Goal: Information Seeking & Learning: Compare options

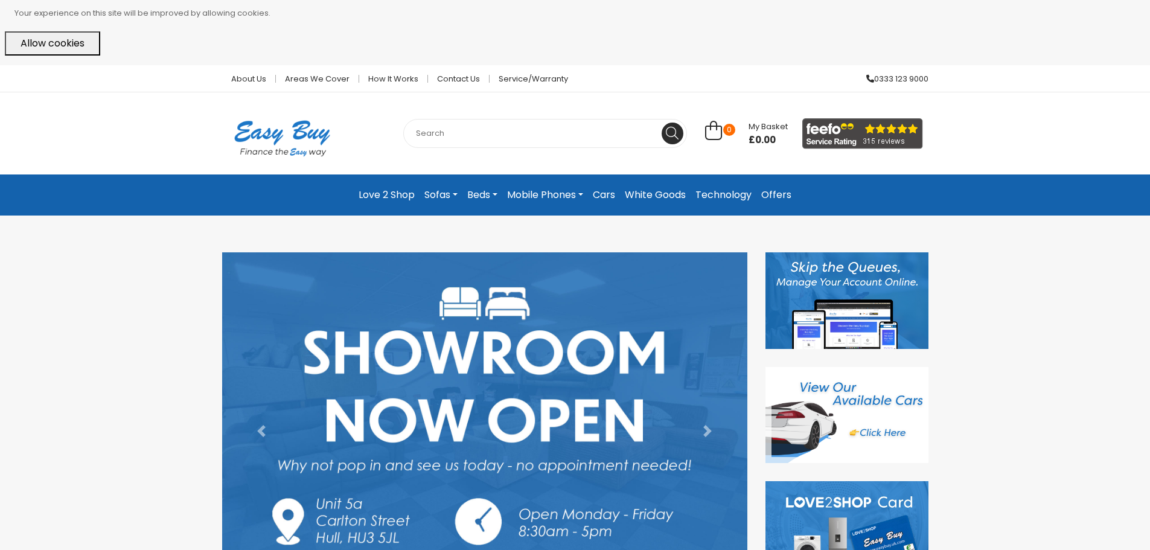
click at [841, 427] on img at bounding box center [846, 415] width 163 height 97
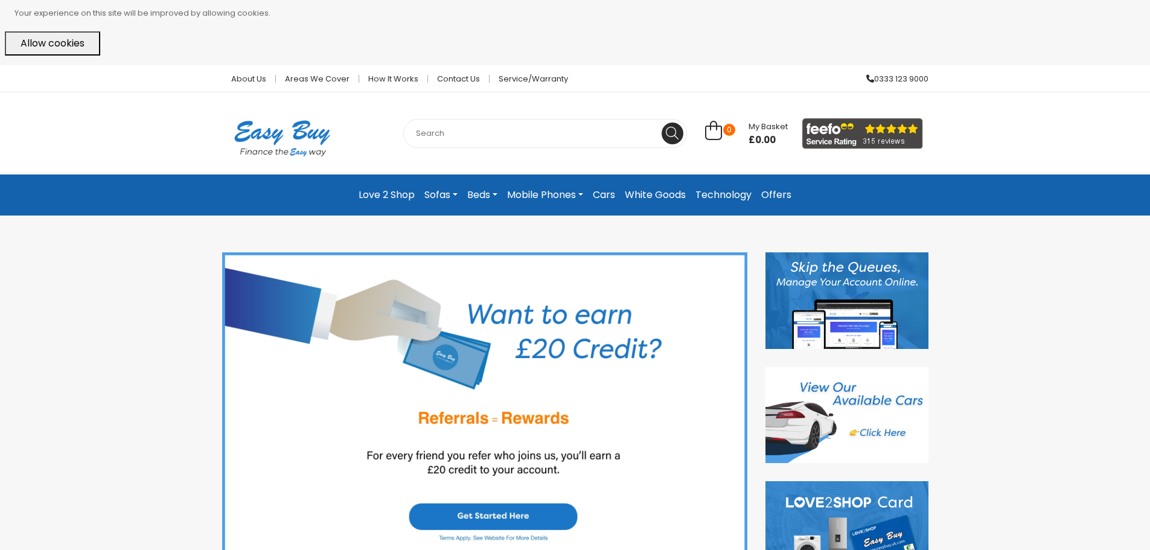
click at [452, 191] on link "Sofas" at bounding box center [441, 195] width 43 height 22
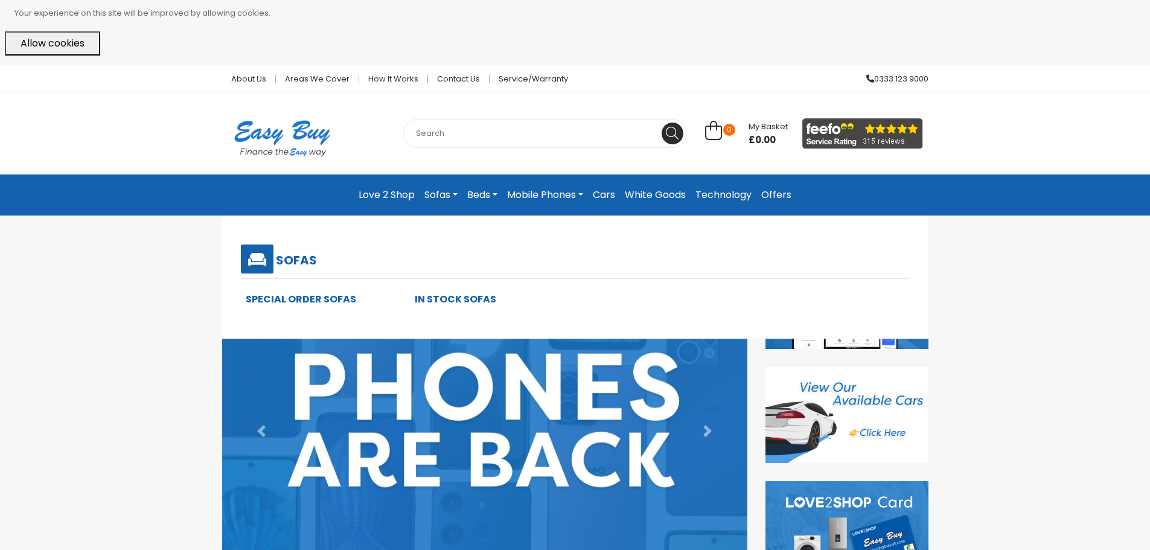
click at [456, 298] on link "In Stock Sofas" at bounding box center [455, 299] width 81 height 14
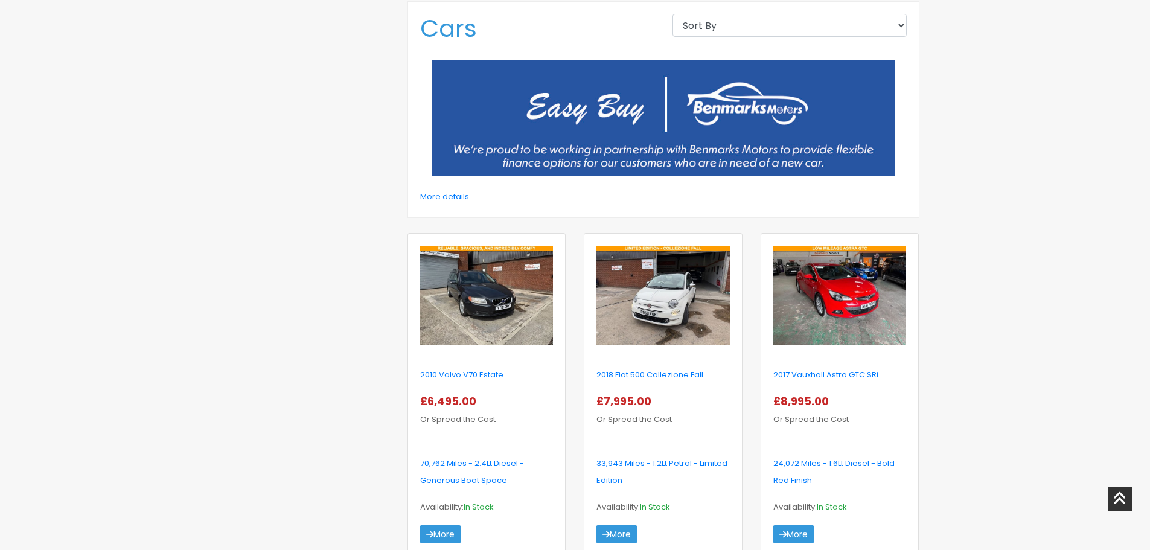
scroll to position [483, 0]
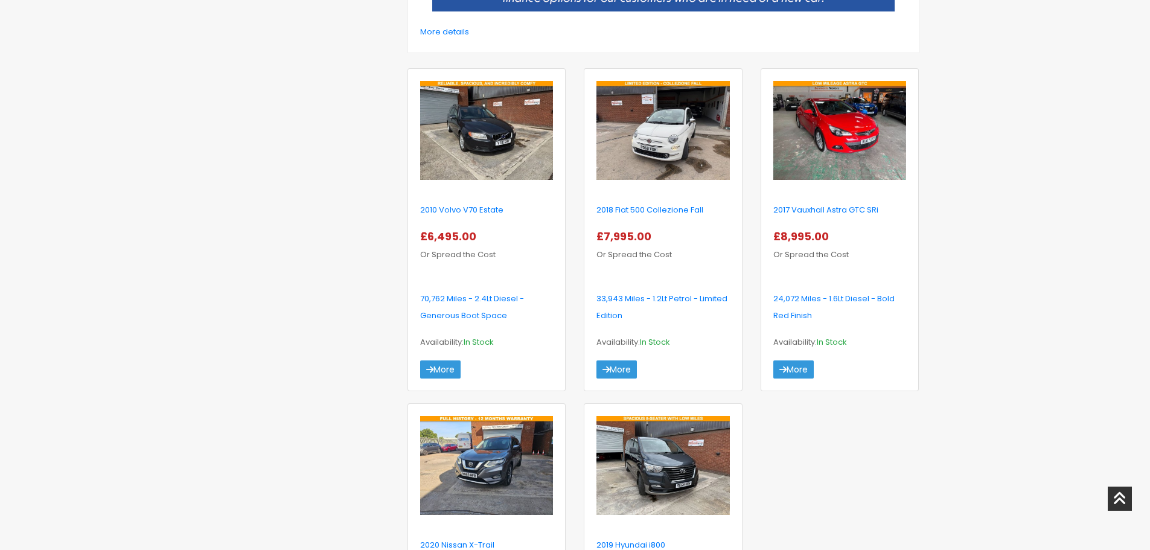
click at [845, 145] on img at bounding box center [839, 130] width 133 height 99
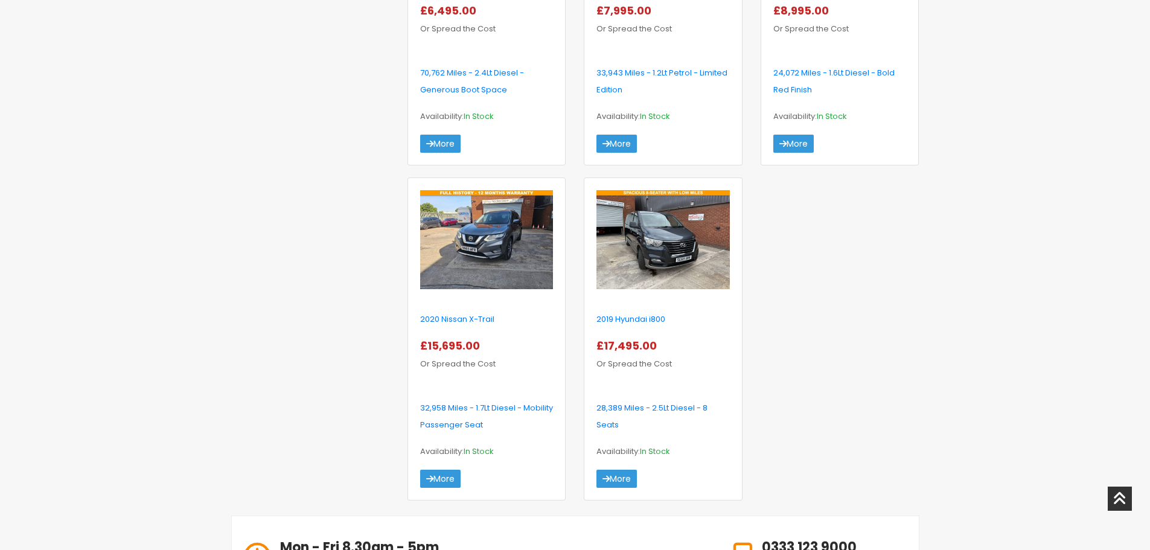
scroll to position [724, 0]
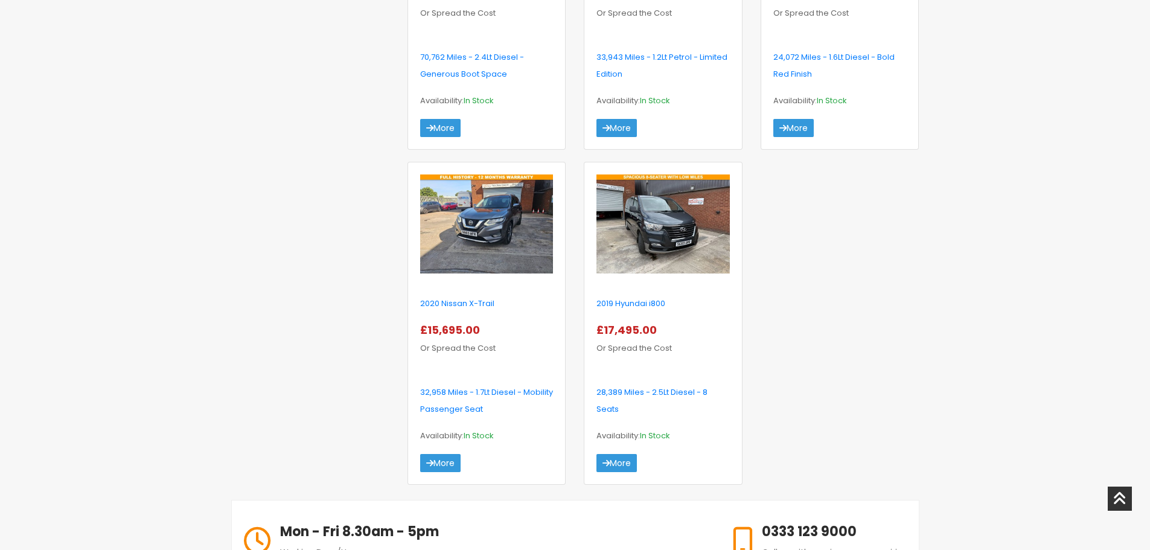
click at [471, 264] on img at bounding box center [486, 223] width 133 height 99
drag, startPoint x: 124, startPoint y: 131, endPoint x: 134, endPoint y: 138, distance: 11.7
click at [134, 138] on div "About Us Areas we cover How it works Contact Us Service/Warranty 0333 123 9000 …" at bounding box center [575, 174] width 1150 height 1667
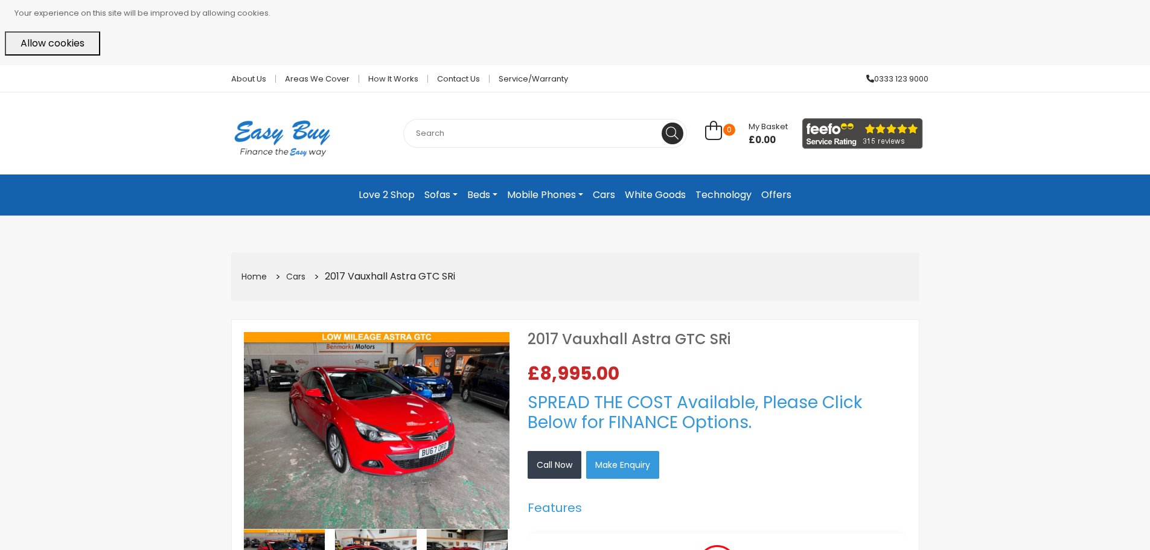
click at [340, 383] on img at bounding box center [377, 430] width 266 height 197
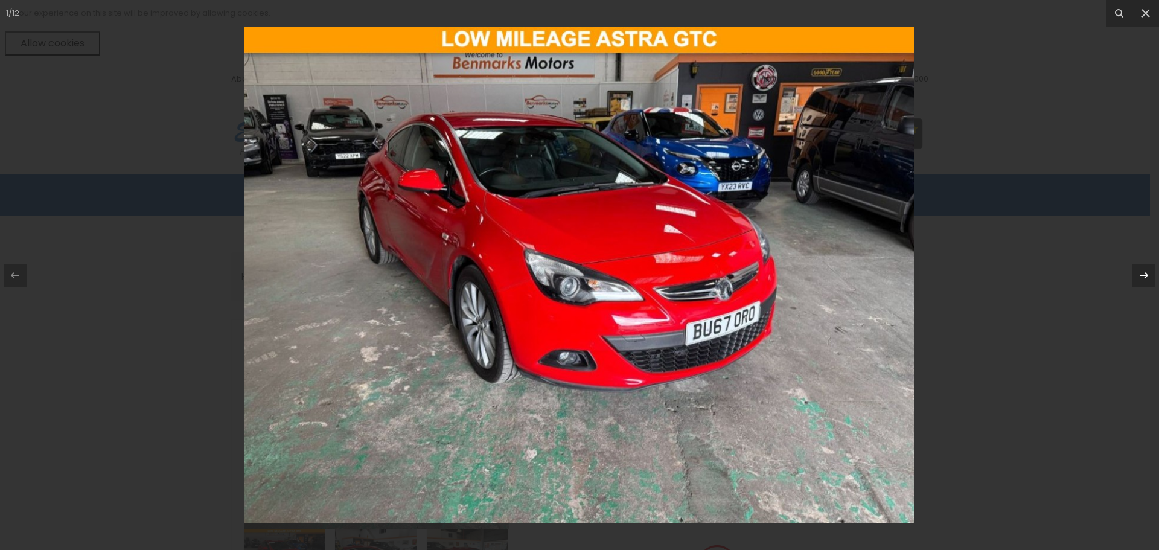
click at [1138, 274] on icon at bounding box center [1144, 275] width 14 height 14
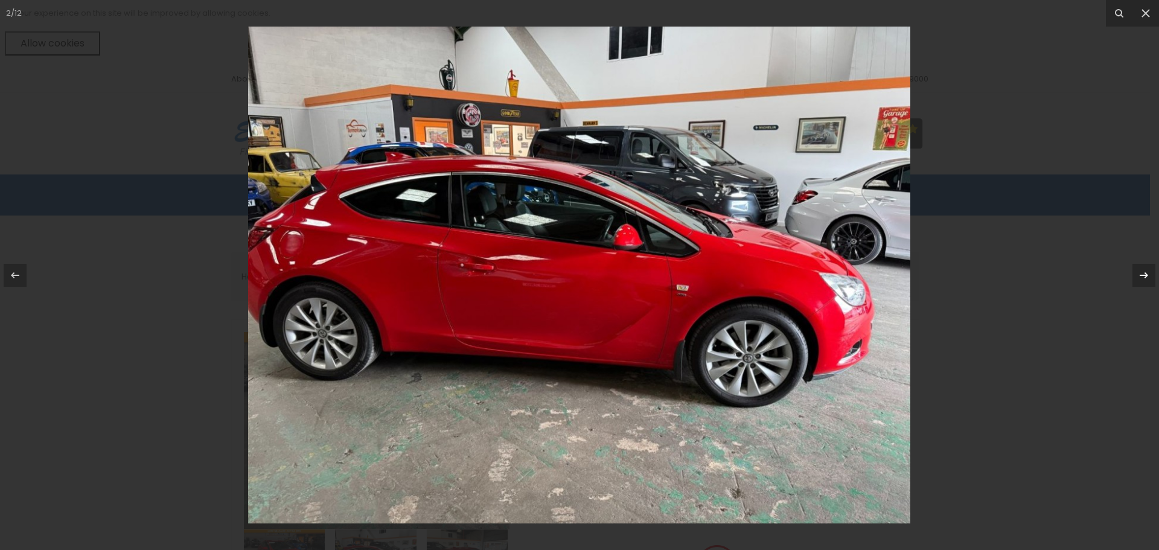
click at [1138, 274] on icon at bounding box center [1144, 275] width 14 height 14
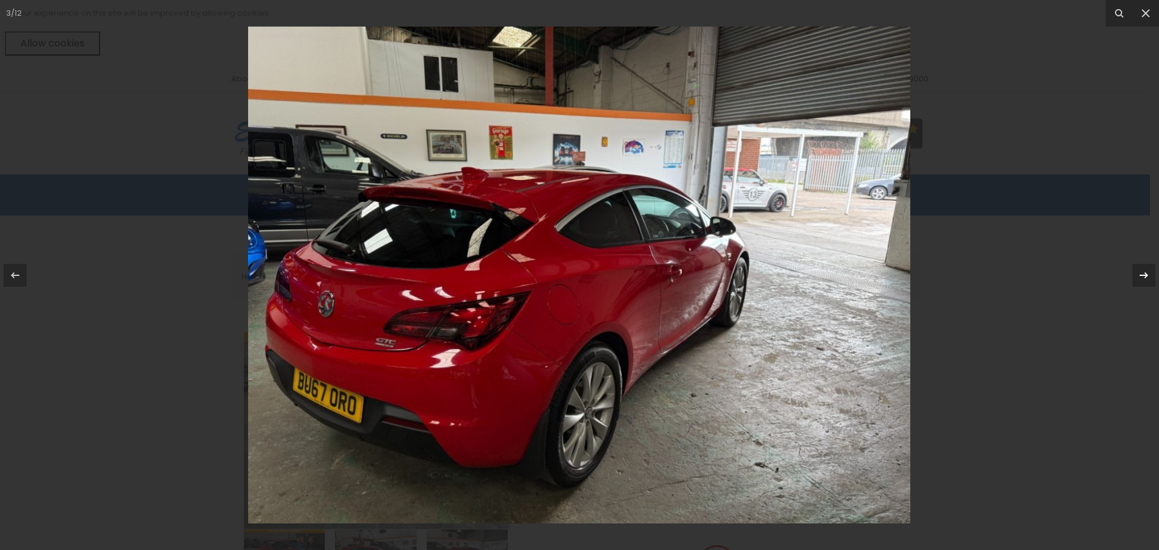
click at [1138, 274] on icon at bounding box center [1144, 275] width 14 height 14
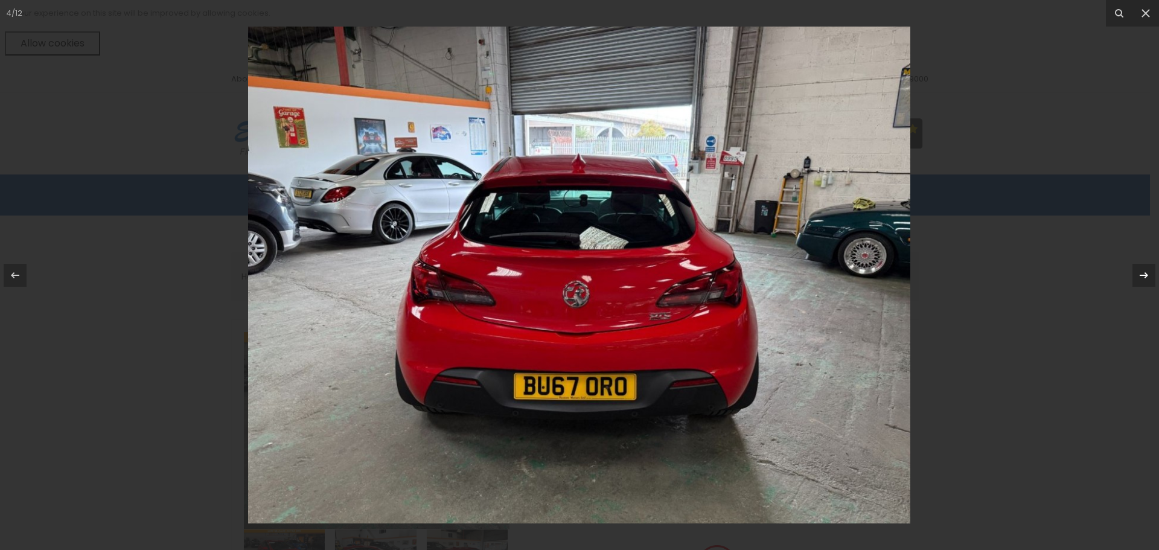
click at [1138, 275] on icon at bounding box center [1144, 275] width 14 height 14
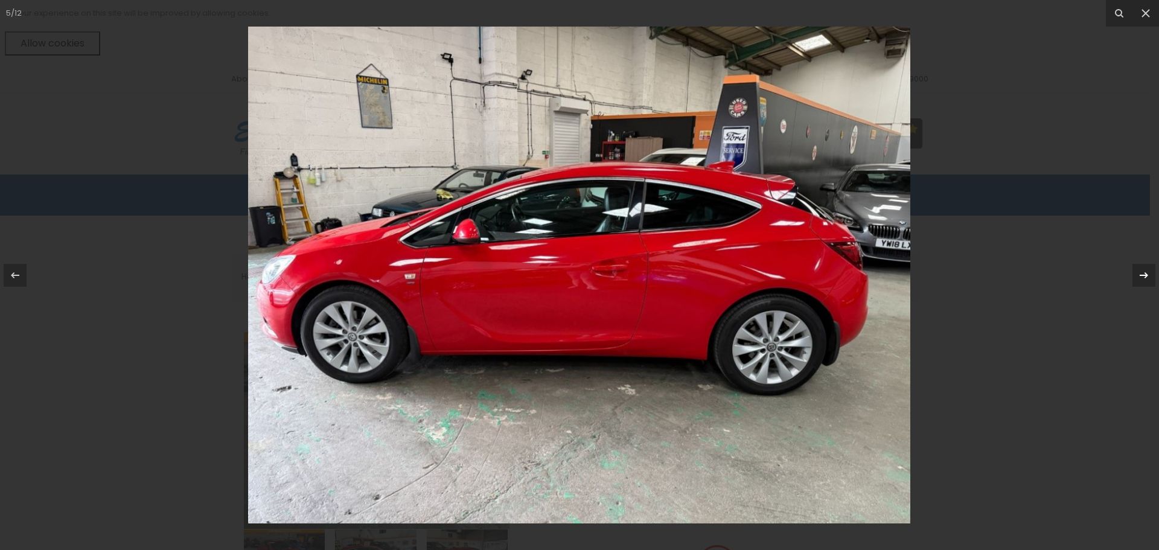
click at [1138, 275] on icon at bounding box center [1144, 275] width 14 height 14
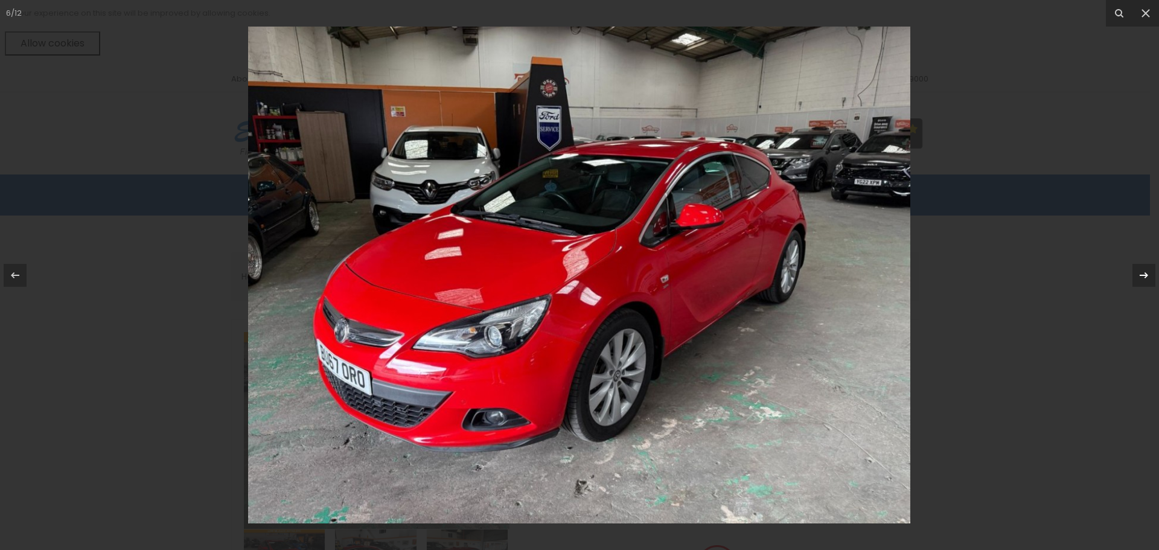
click at [1138, 275] on icon at bounding box center [1144, 275] width 14 height 14
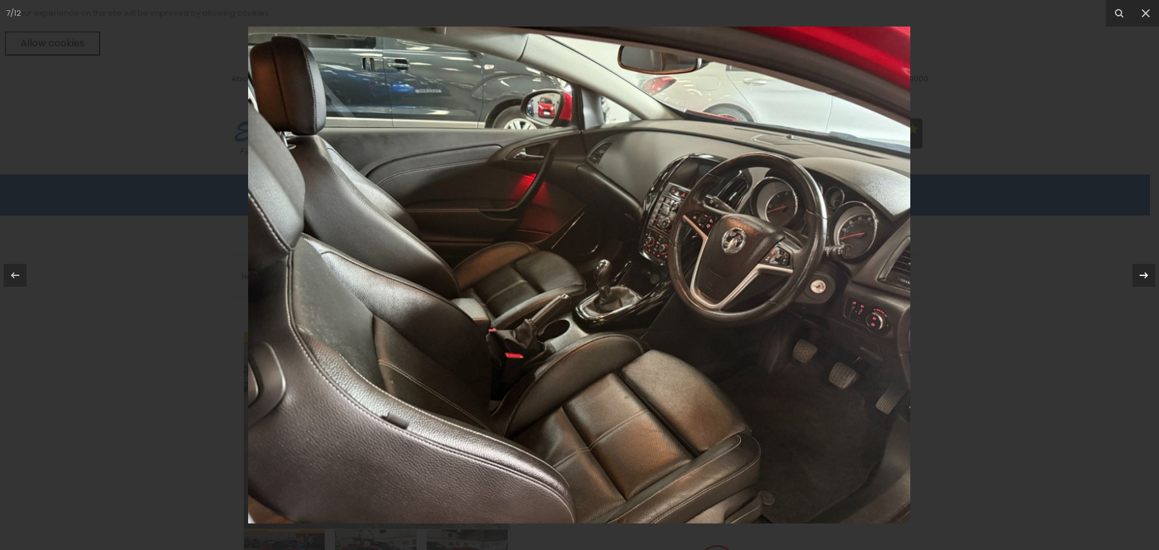
click at [1138, 275] on icon at bounding box center [1144, 275] width 14 height 14
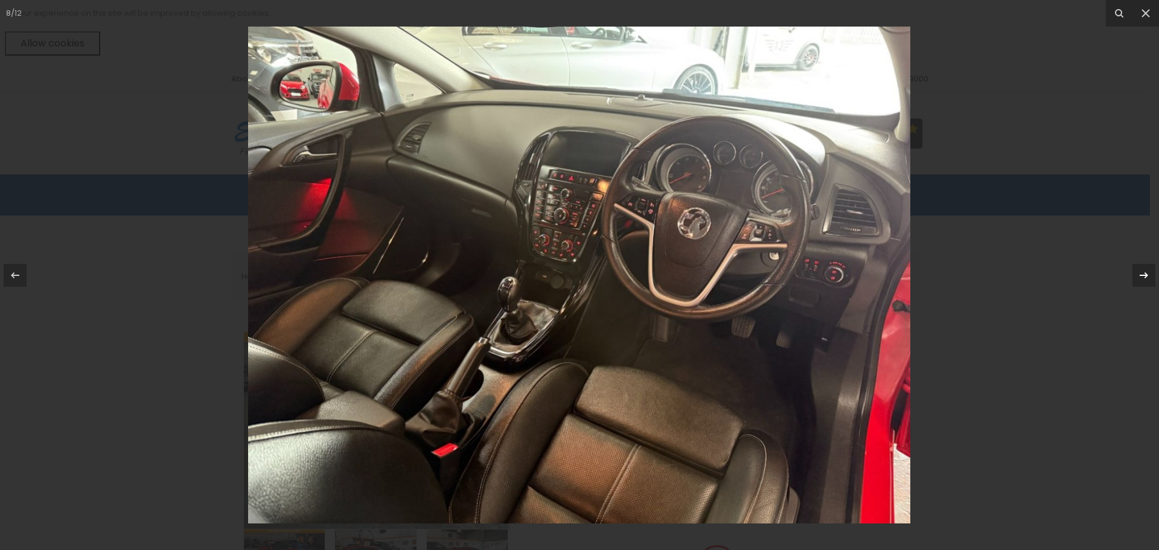
click at [1138, 275] on icon at bounding box center [1144, 275] width 14 height 14
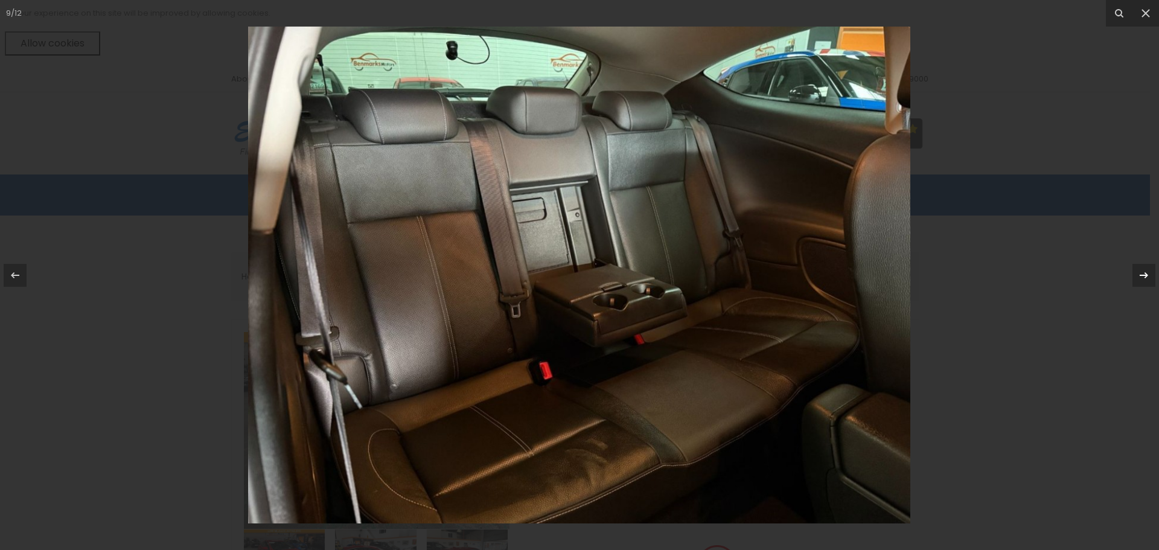
click at [1138, 275] on icon at bounding box center [1144, 275] width 14 height 14
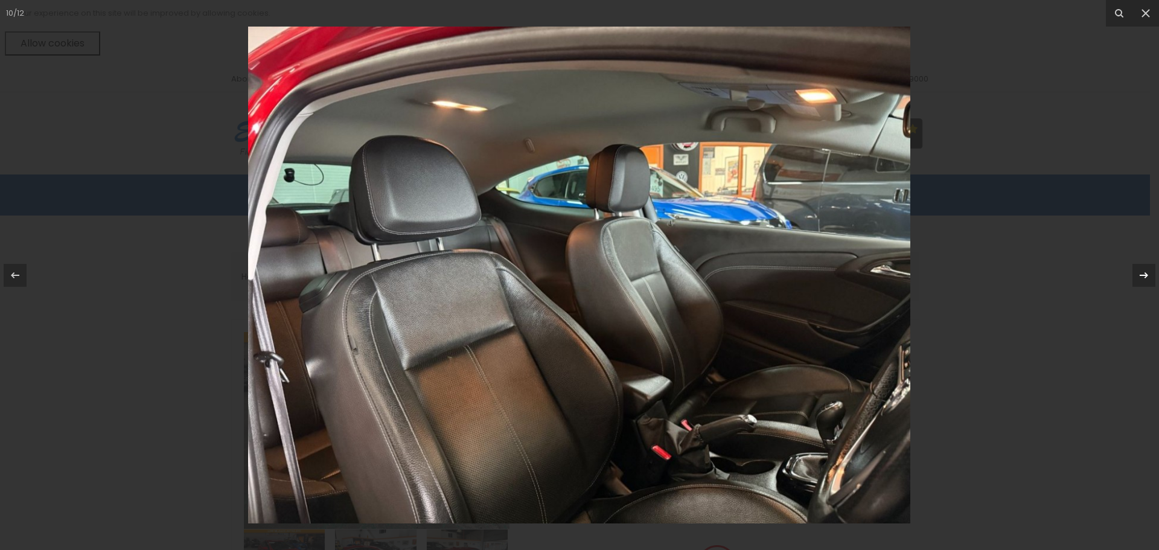
click at [1138, 275] on icon at bounding box center [1144, 275] width 14 height 14
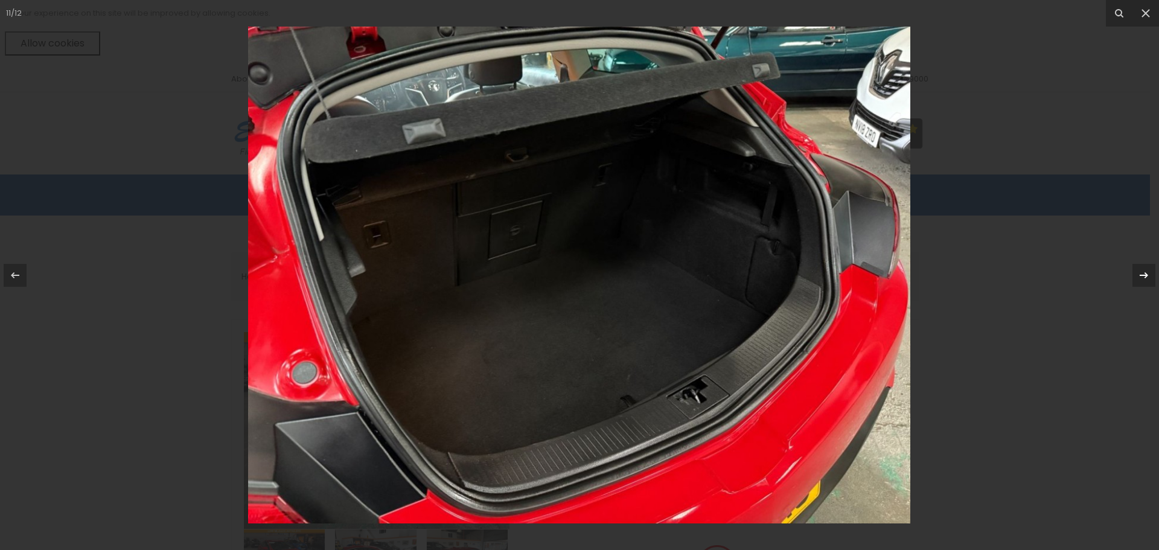
click at [1138, 275] on icon at bounding box center [1144, 275] width 14 height 14
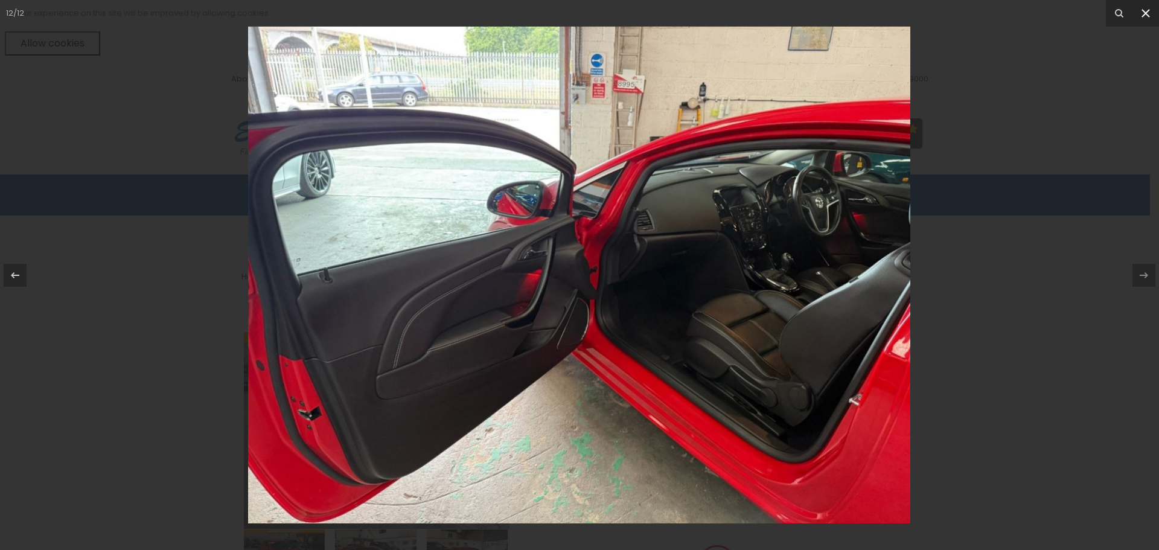
click at [1149, 16] on icon at bounding box center [1145, 13] width 8 height 8
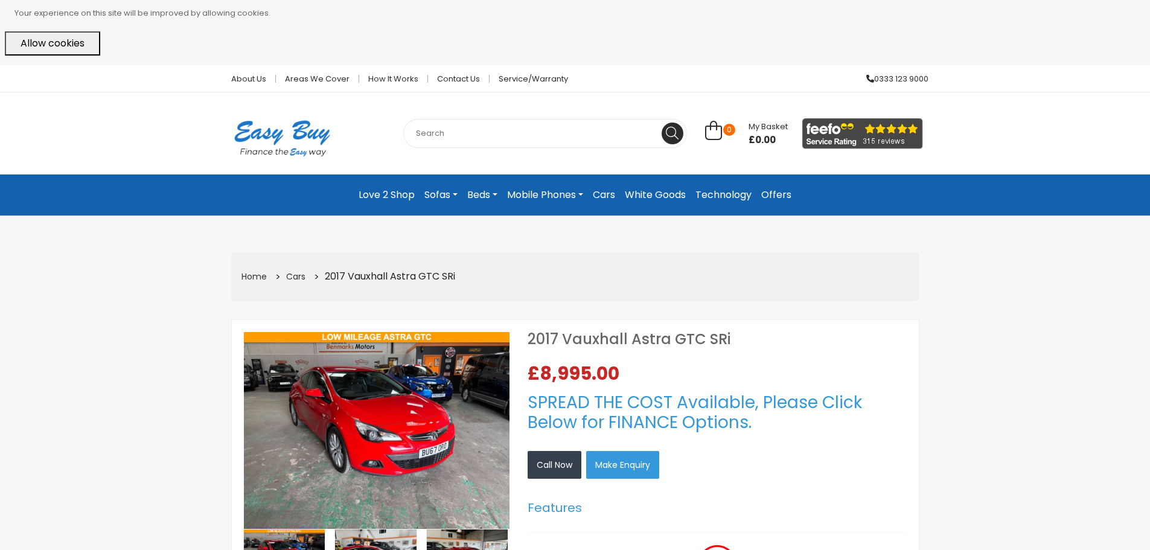
drag, startPoint x: 73, startPoint y: 251, endPoint x: 98, endPoint y: 255, distance: 25.1
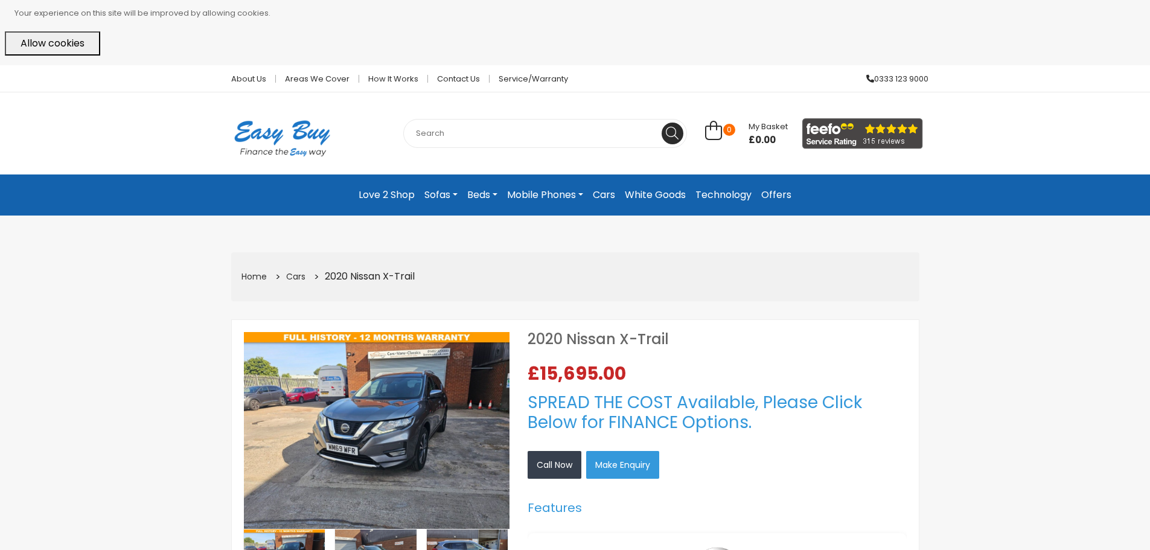
click at [363, 428] on img at bounding box center [377, 430] width 266 height 197
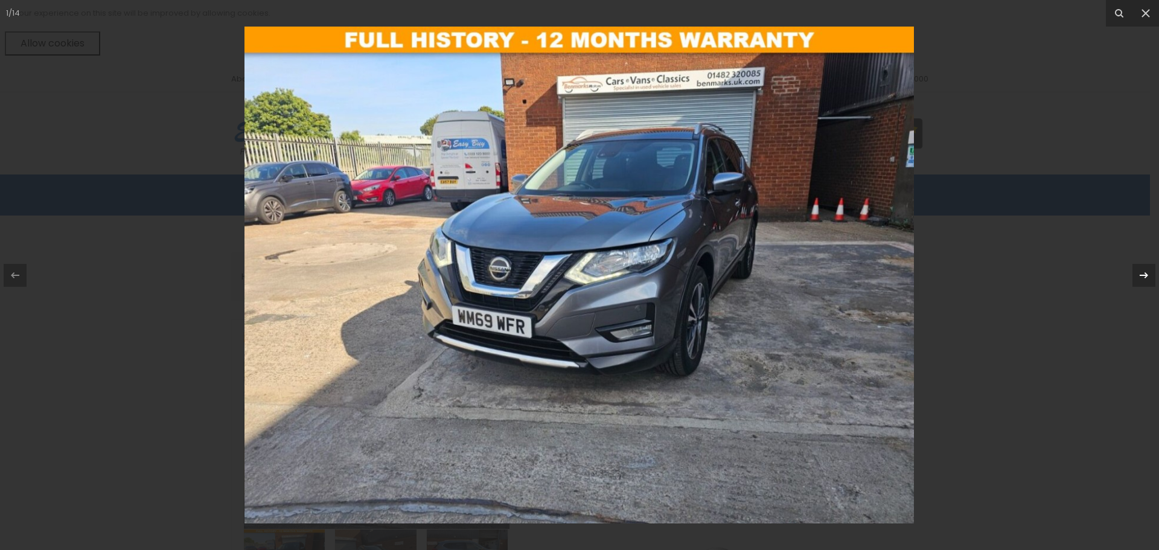
click at [1144, 281] on icon at bounding box center [1144, 275] width 14 height 14
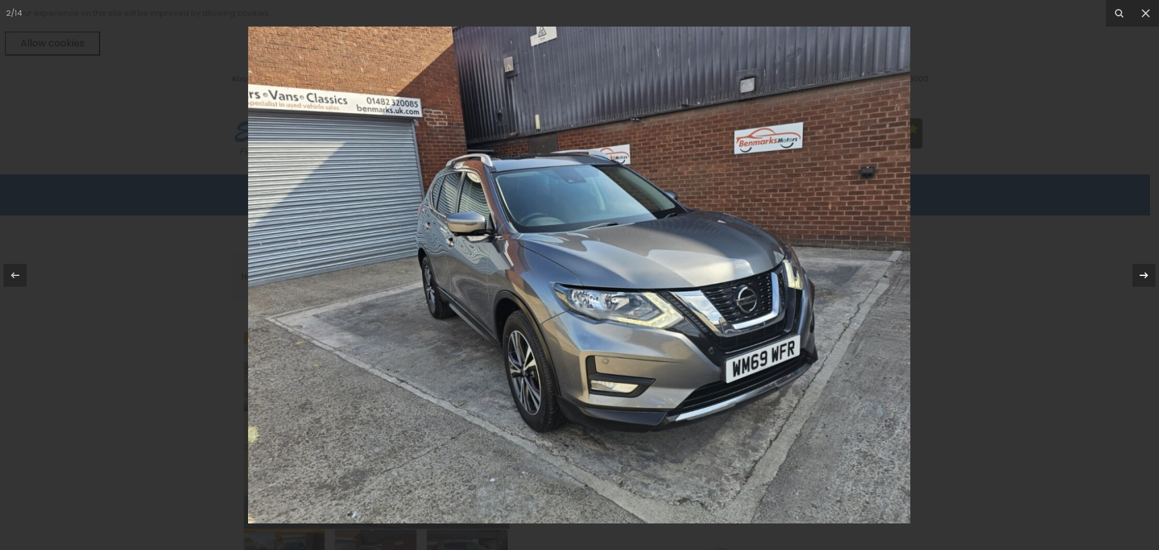
click at [1144, 281] on icon at bounding box center [1144, 275] width 14 height 14
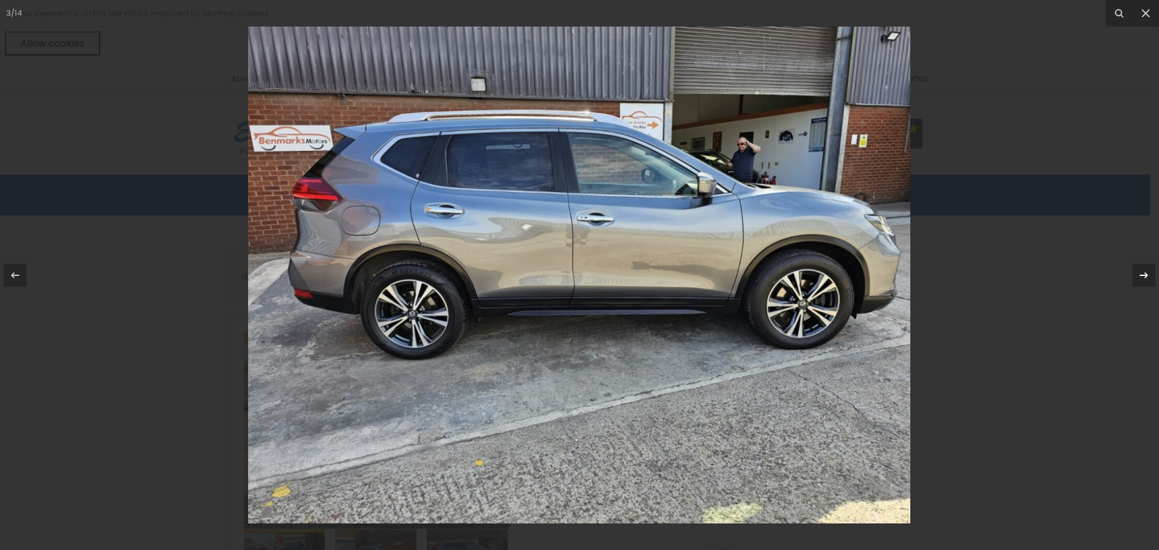
click at [1144, 281] on icon at bounding box center [1144, 275] width 14 height 14
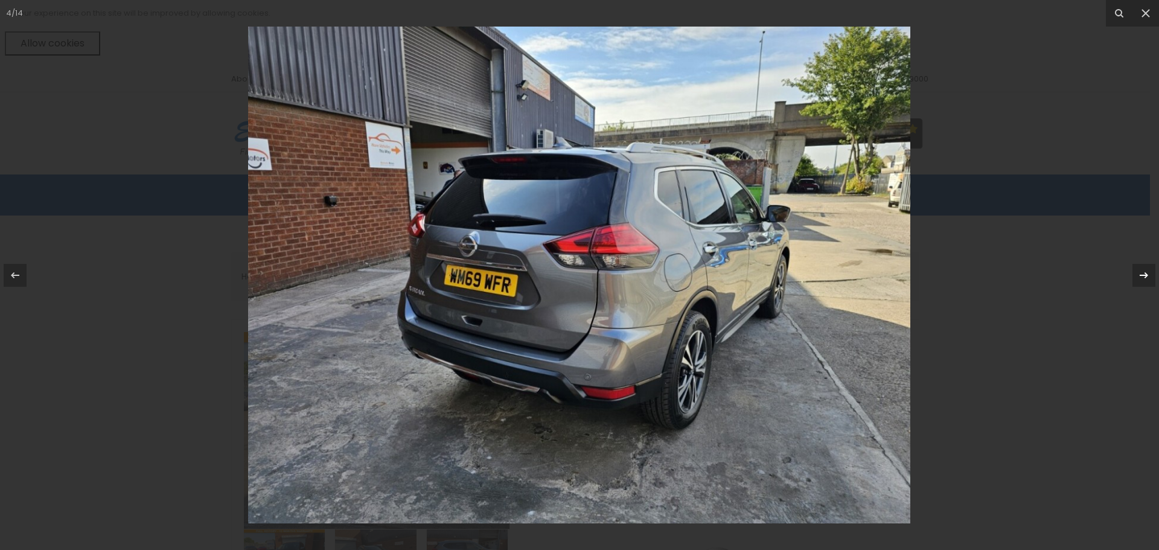
click at [1144, 281] on icon at bounding box center [1144, 275] width 14 height 14
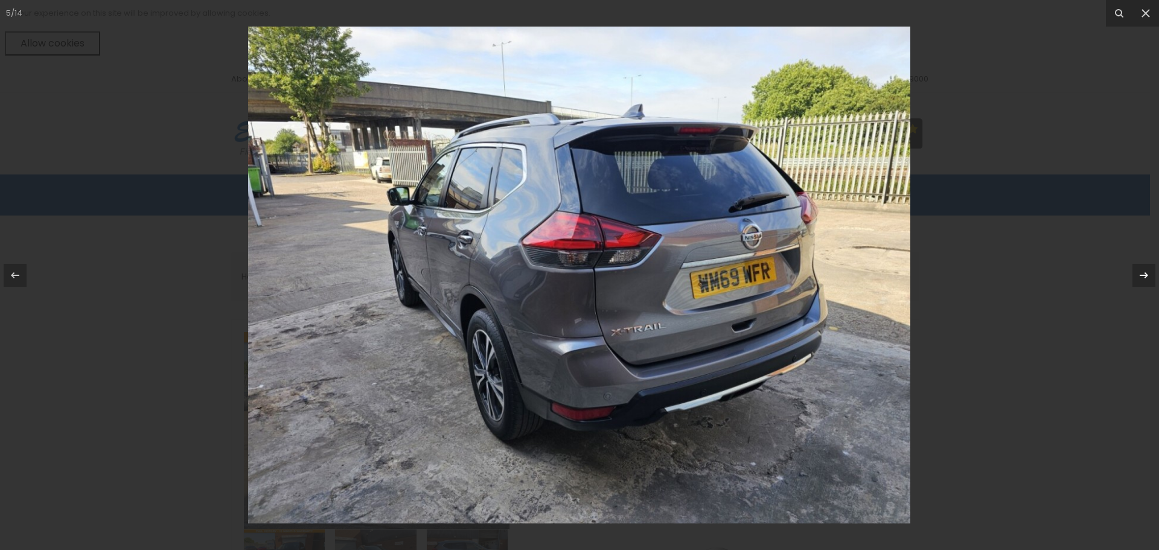
click at [1144, 281] on icon at bounding box center [1144, 275] width 14 height 14
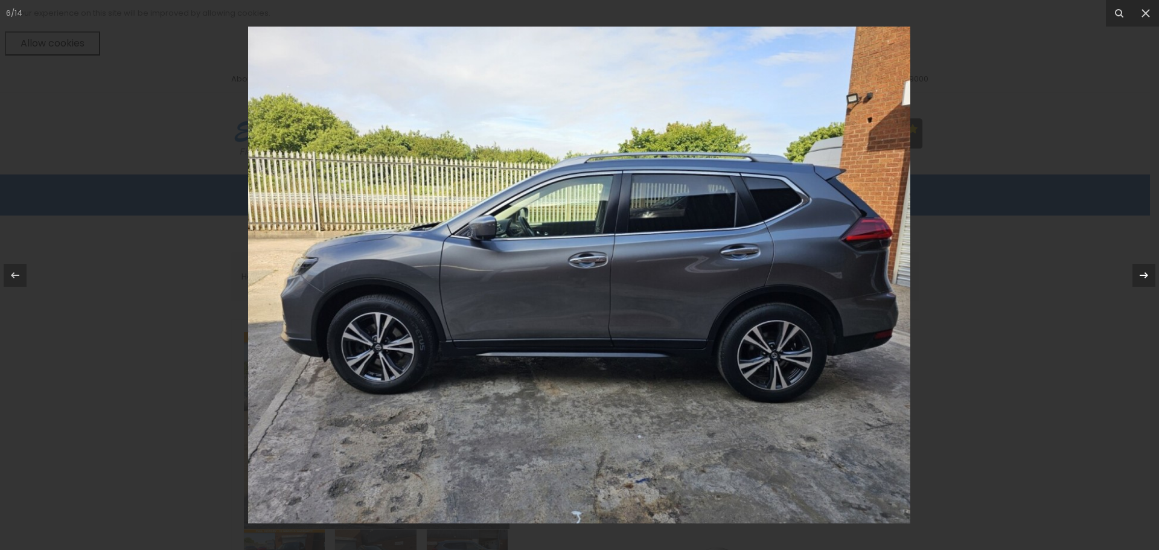
click at [1144, 281] on icon at bounding box center [1144, 275] width 14 height 14
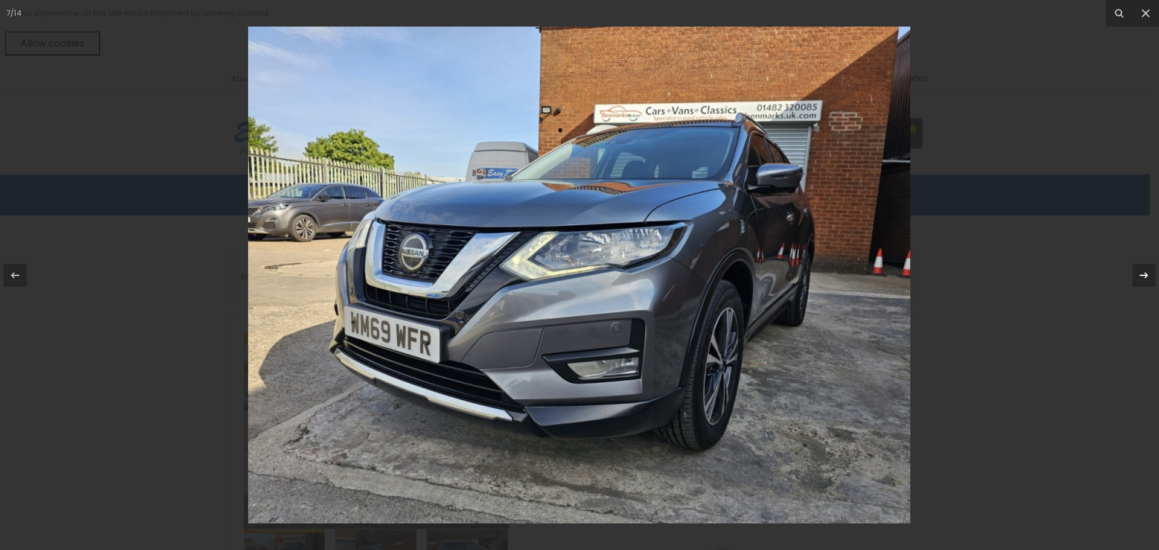
click at [1144, 281] on icon at bounding box center [1144, 275] width 14 height 14
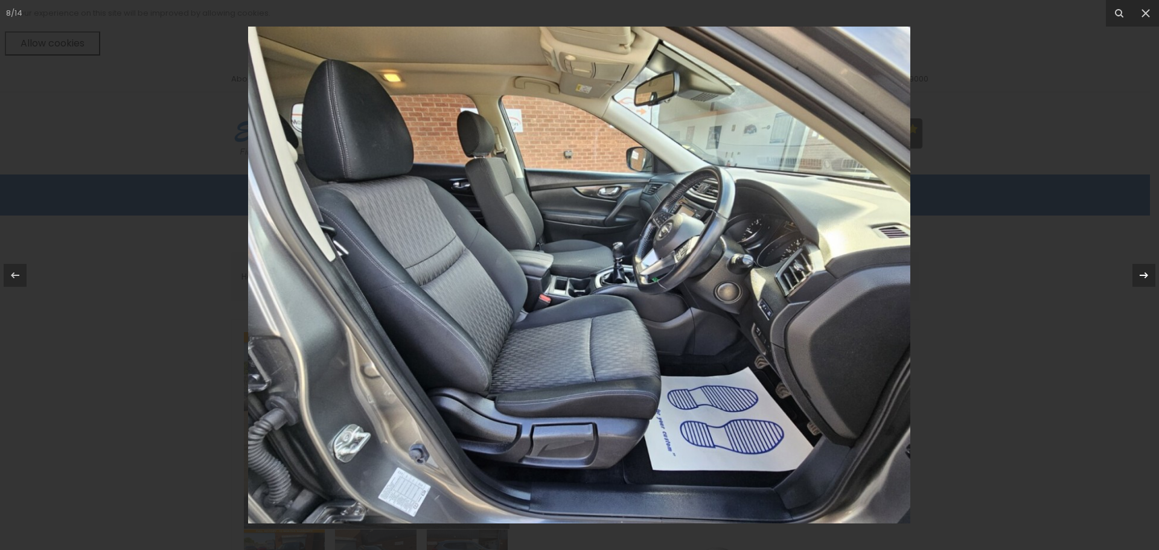
click at [1144, 281] on icon at bounding box center [1144, 275] width 14 height 14
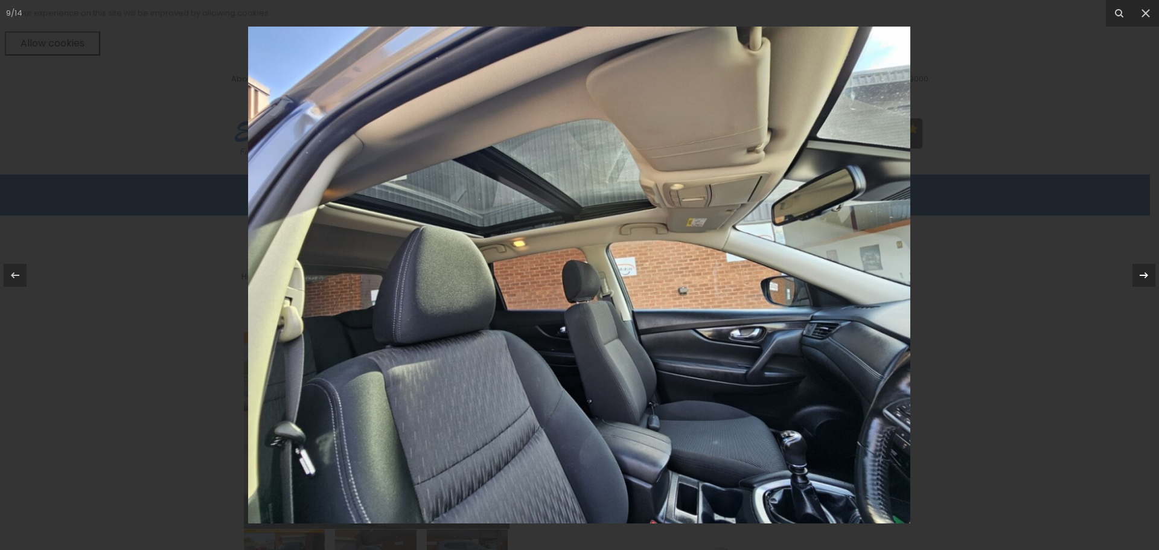
click at [1144, 281] on icon at bounding box center [1144, 275] width 14 height 14
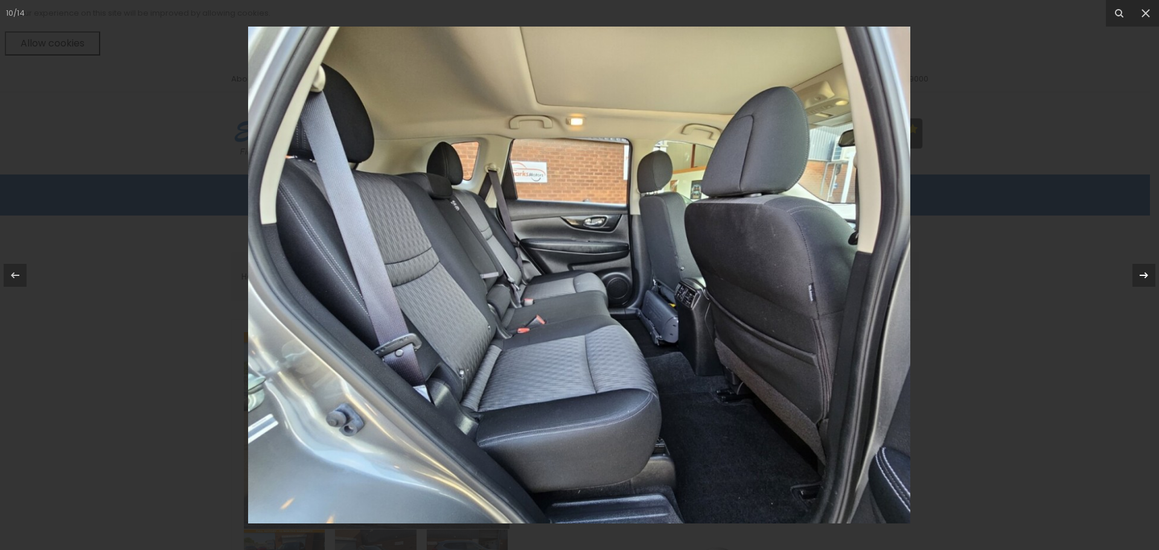
click at [1144, 281] on icon at bounding box center [1144, 275] width 14 height 14
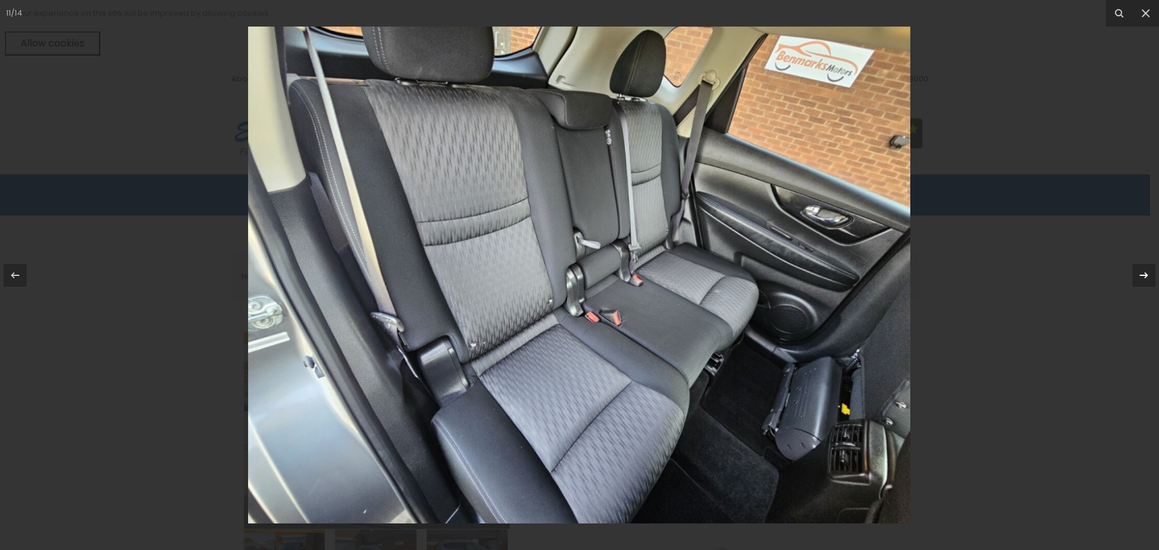
click at [1144, 281] on icon at bounding box center [1144, 275] width 14 height 14
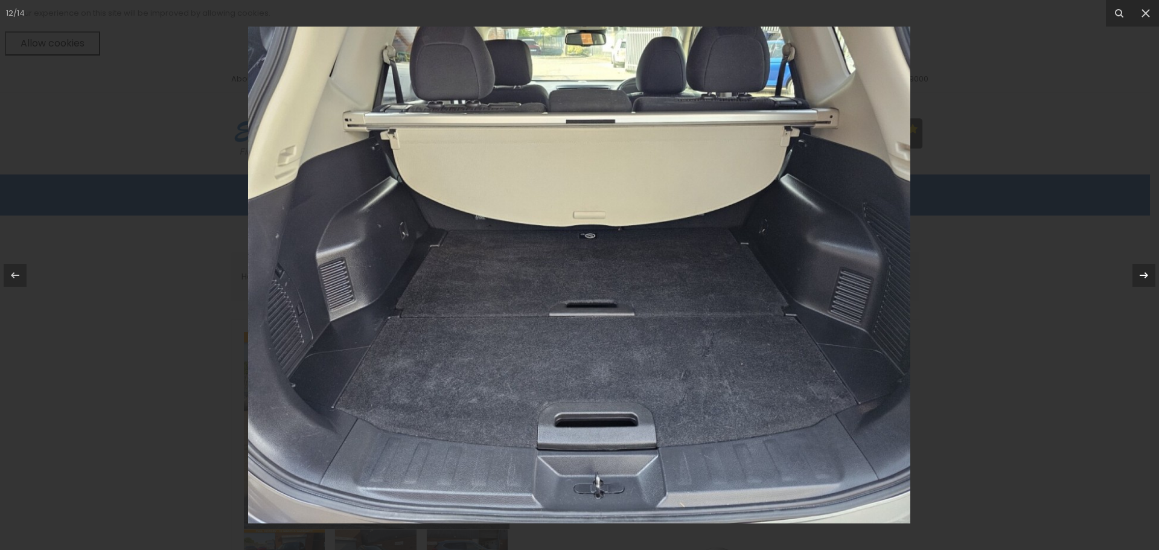
click at [1144, 281] on icon at bounding box center [1144, 275] width 14 height 14
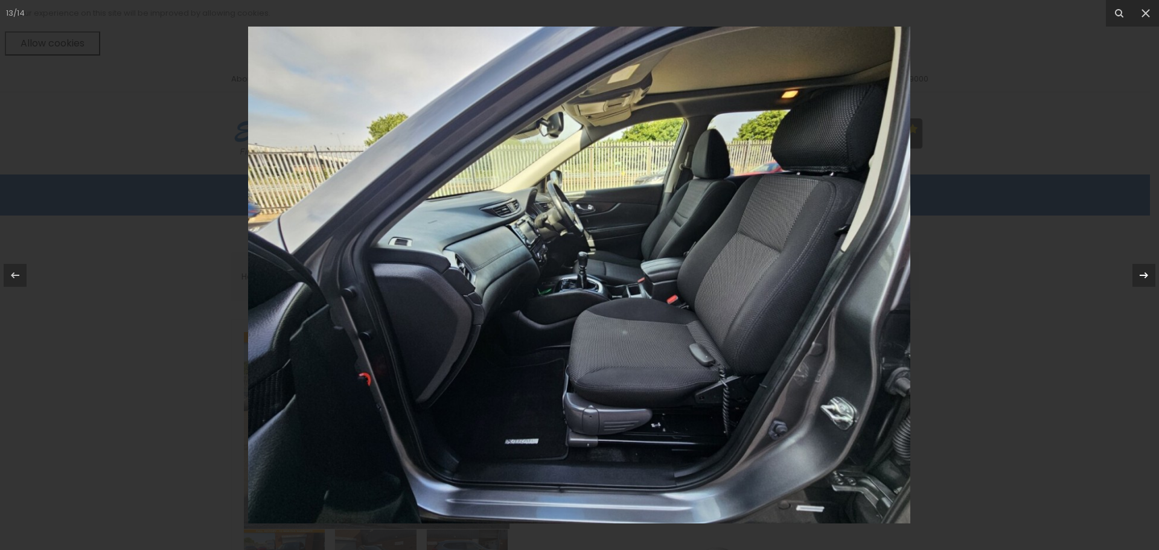
click at [1144, 281] on icon at bounding box center [1144, 275] width 14 height 14
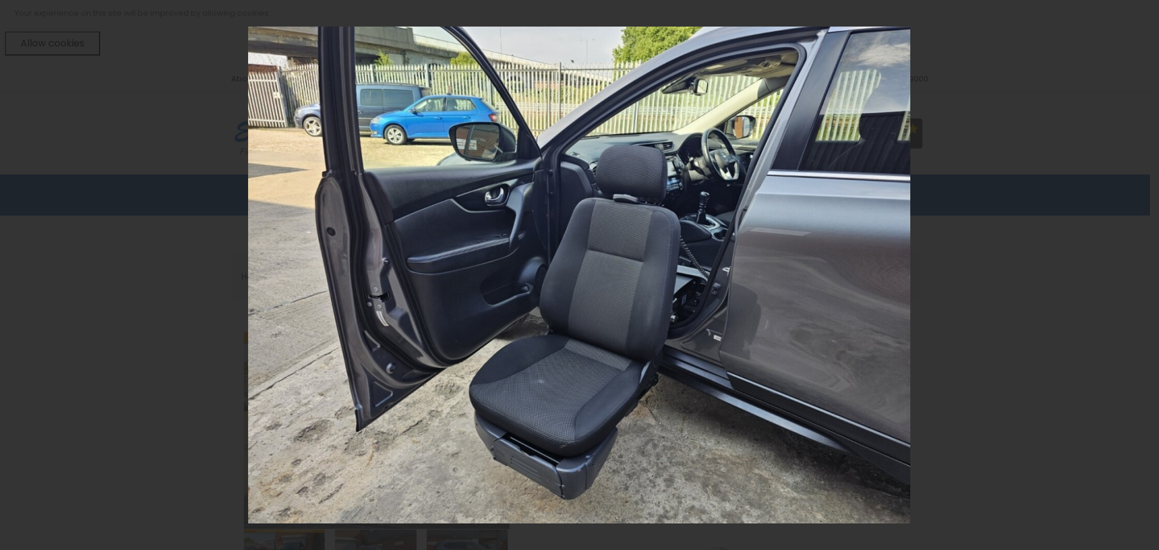
click at [1144, 281] on div "14 / 14" at bounding box center [579, 275] width 1159 height 550
click at [1148, 14] on icon at bounding box center [1145, 13] width 14 height 14
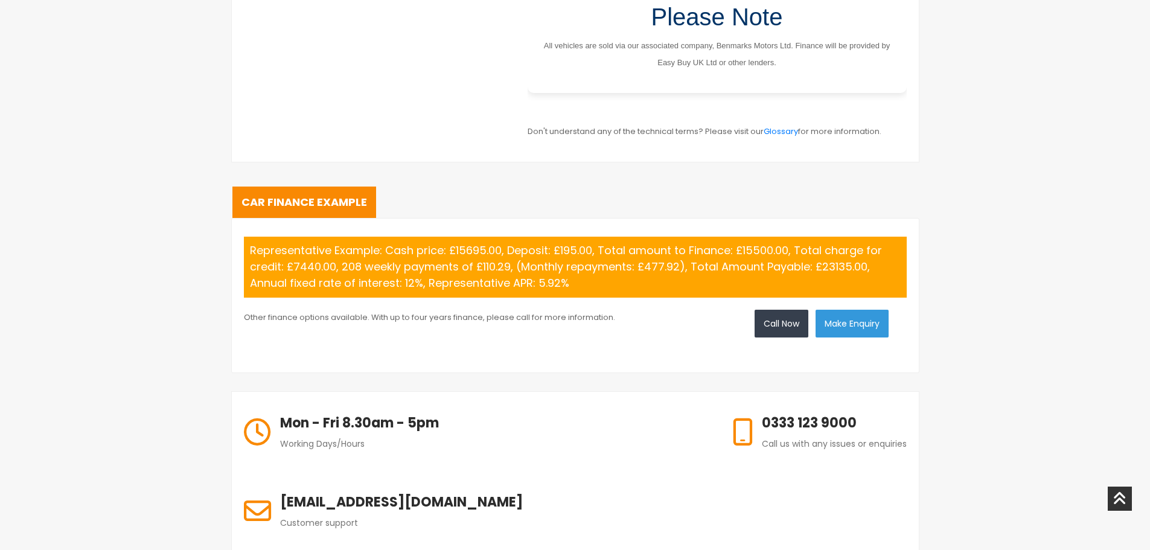
scroll to position [1328, 0]
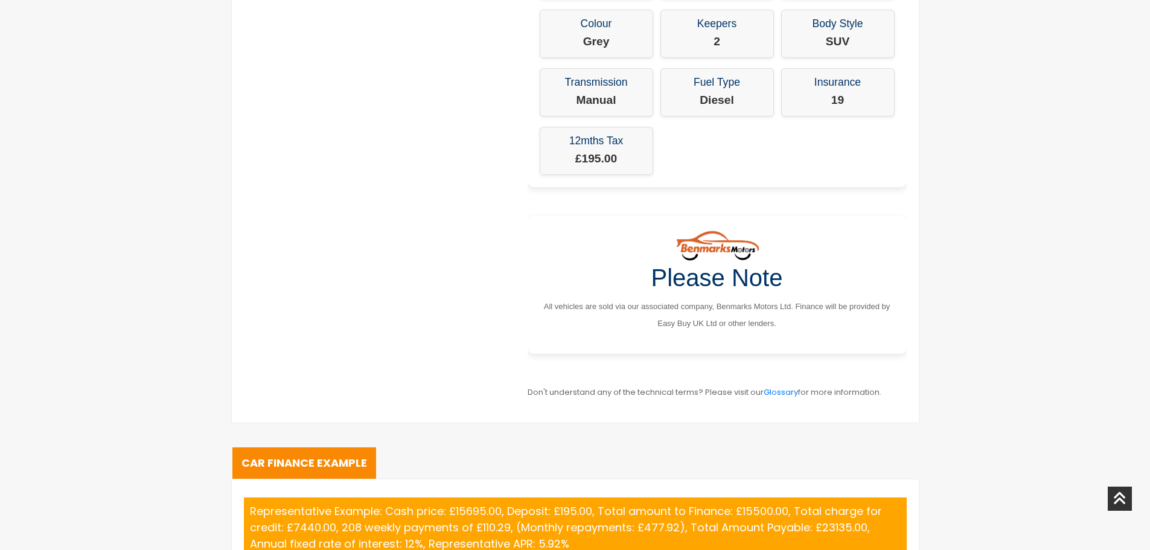
drag, startPoint x: 132, startPoint y: 153, endPoint x: 138, endPoint y: 148, distance: 7.4
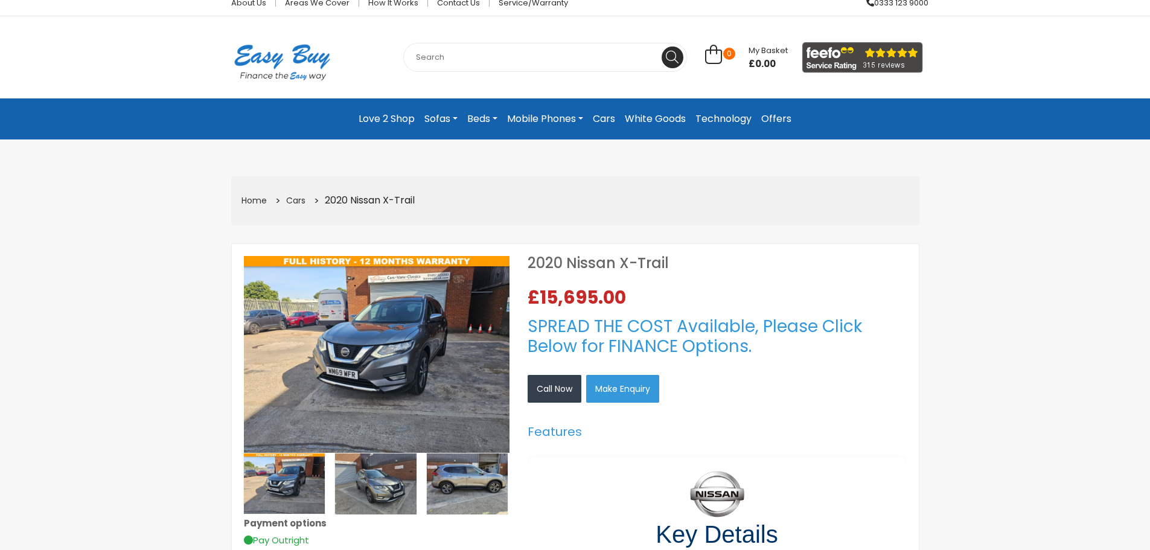
scroll to position [284, 0]
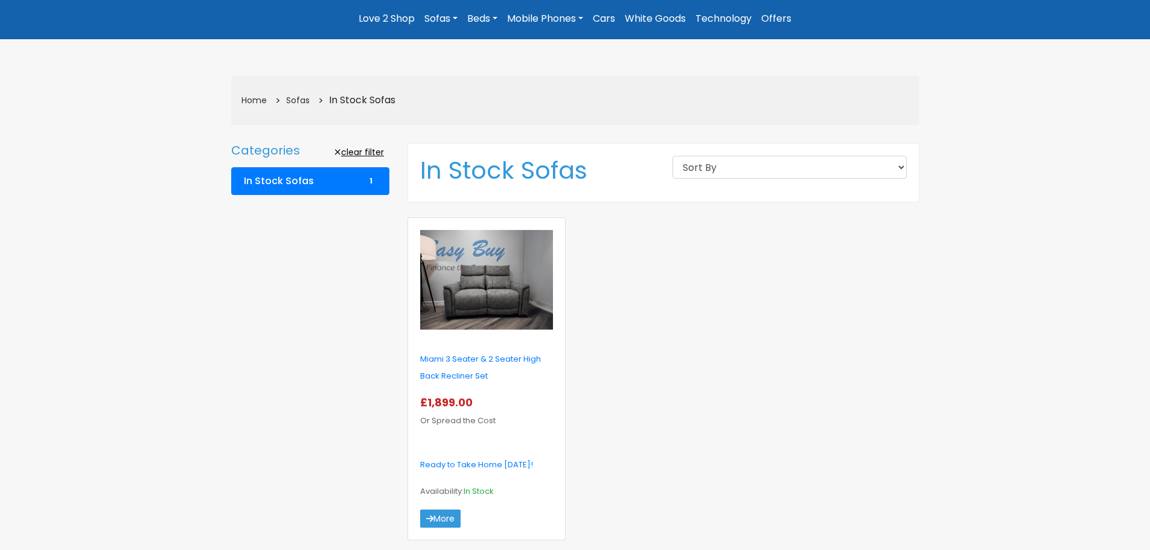
scroll to position [181, 0]
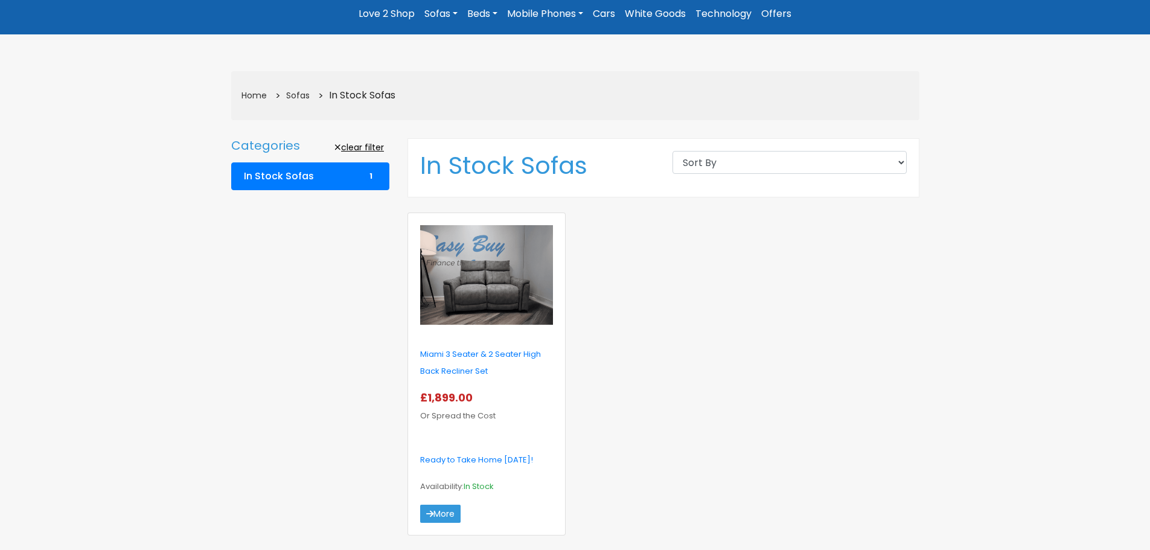
click at [474, 298] on img at bounding box center [486, 275] width 133 height 100
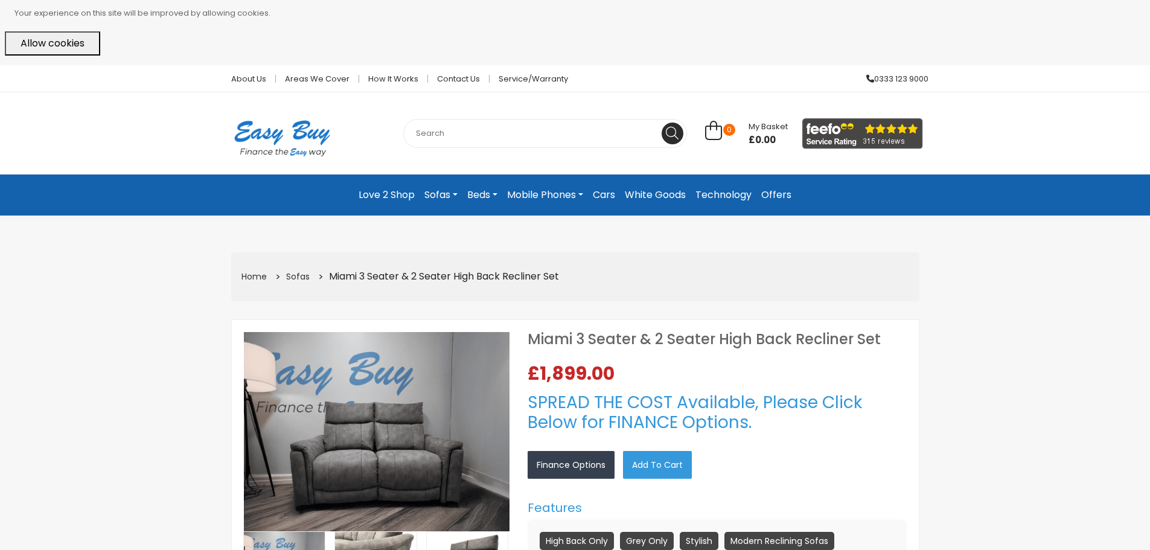
select select "104"
click at [406, 436] on img at bounding box center [377, 431] width 266 height 199
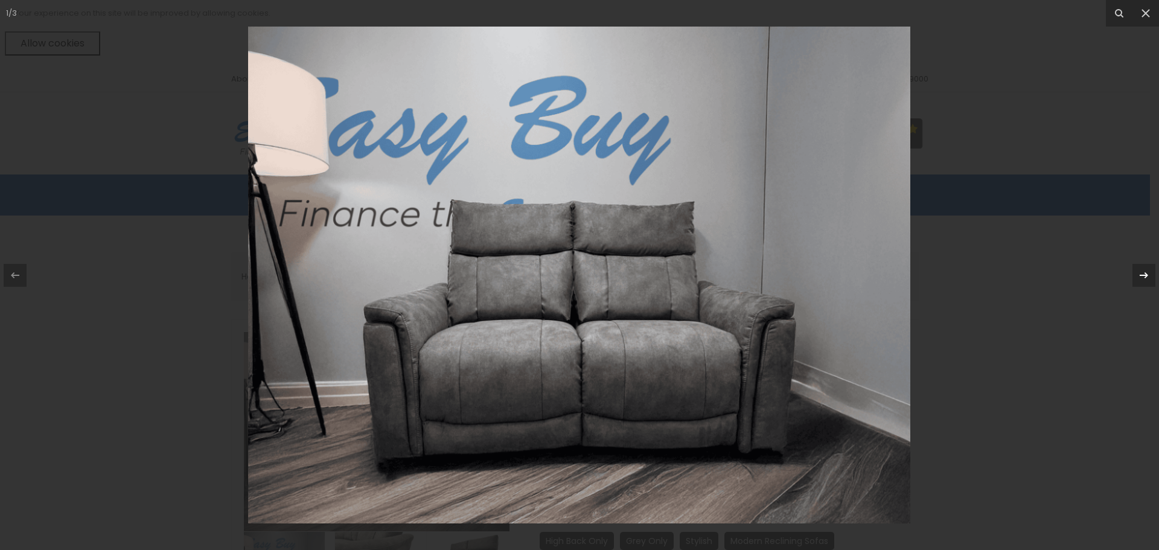
click at [1135, 275] on div at bounding box center [1143, 275] width 23 height 23
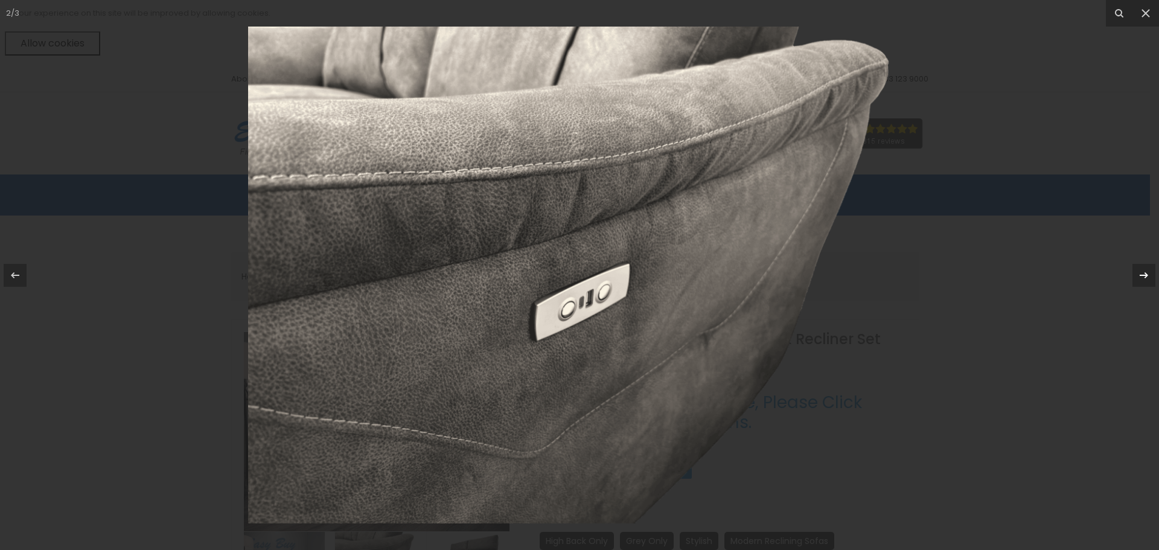
click at [1137, 275] on icon at bounding box center [1144, 275] width 14 height 14
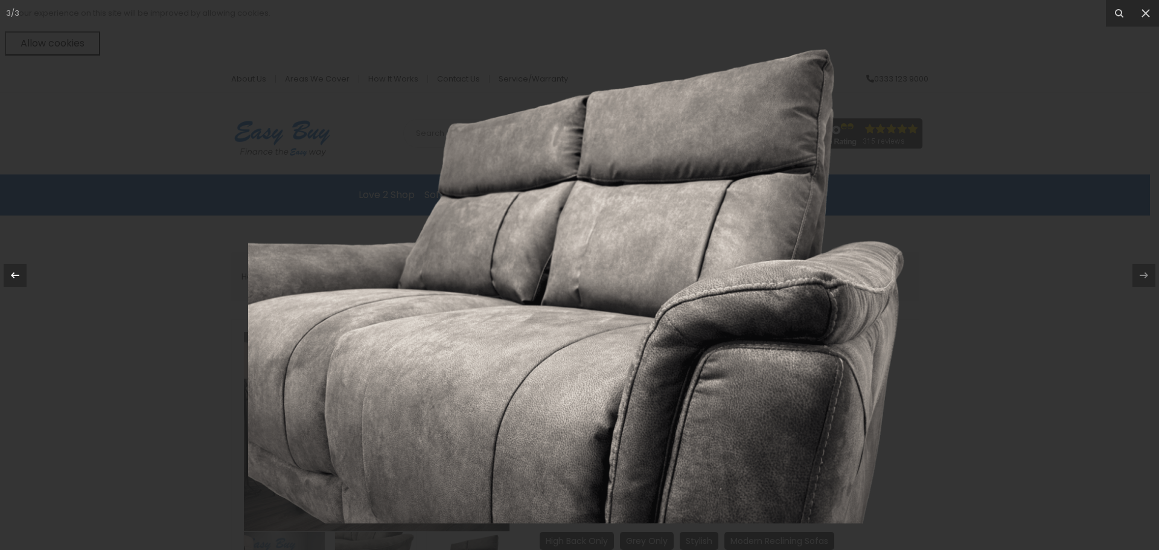
click at [22, 281] on div at bounding box center [15, 275] width 23 height 23
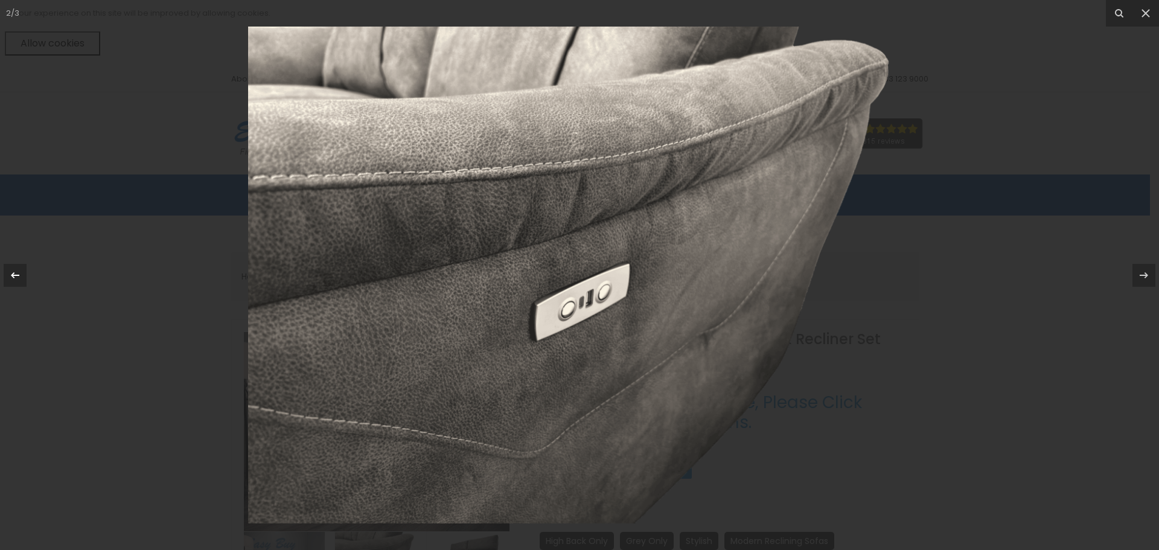
click at [7, 278] on div at bounding box center [15, 275] width 23 height 23
